Goal: Information Seeking & Learning: Learn about a topic

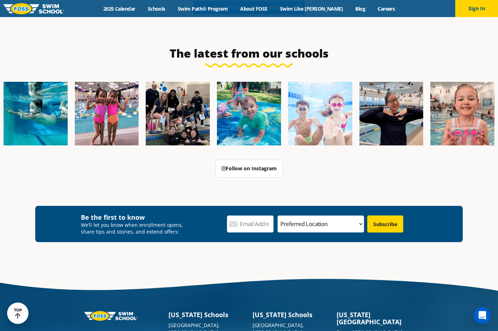
scroll to position [285, 0]
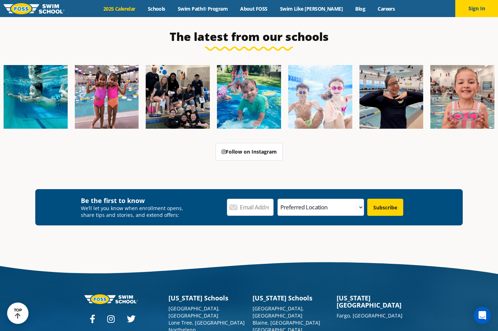
click at [137, 10] on link "2025 Calendar" at bounding box center [119, 8] width 44 height 7
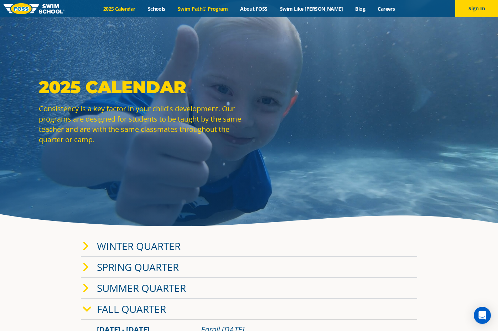
click at [209, 9] on link "Swim Path® Program" at bounding box center [202, 8] width 62 height 7
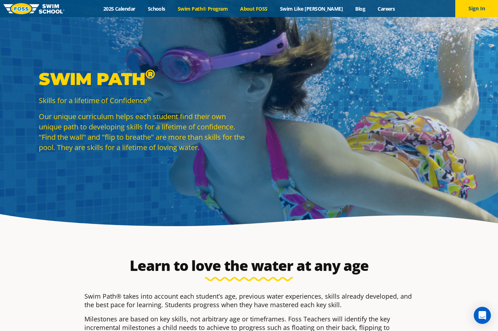
click at [262, 9] on link "About FOSS" at bounding box center [254, 8] width 40 height 7
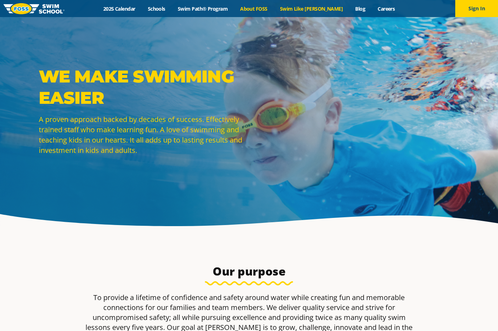
click at [293, 6] on link "Swim Like [PERSON_NAME]" at bounding box center [310, 8] width 75 height 7
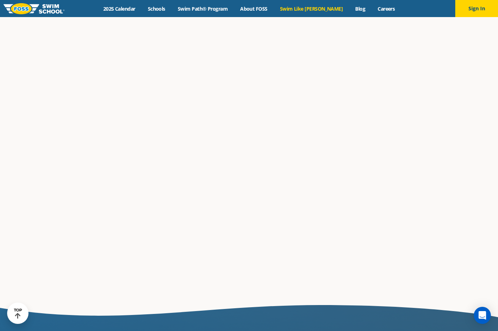
scroll to position [1068, 0]
